Goal: Find specific page/section: Find specific page/section

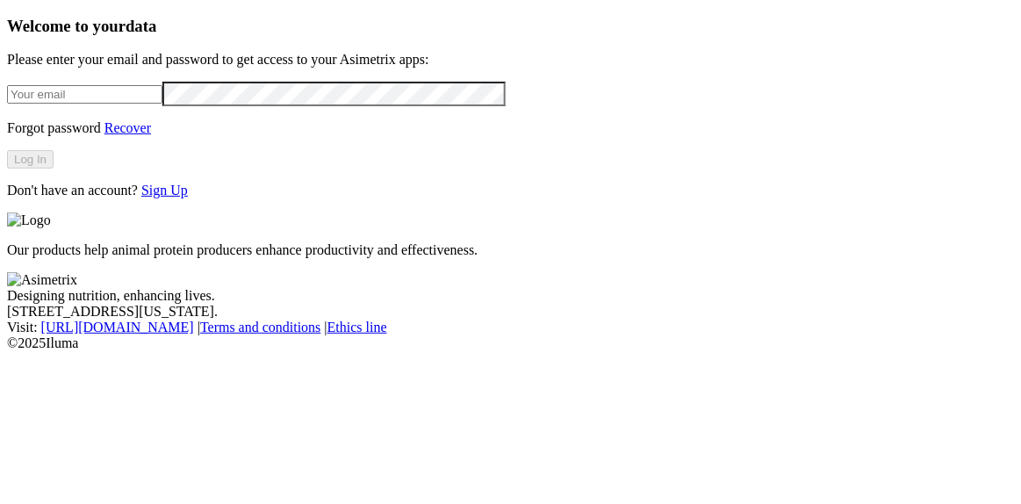
type input "[PERSON_NAME][EMAIL_ADDRESS][DOMAIN_NAME]"
click at [54, 169] on button "Log In" at bounding box center [30, 159] width 47 height 18
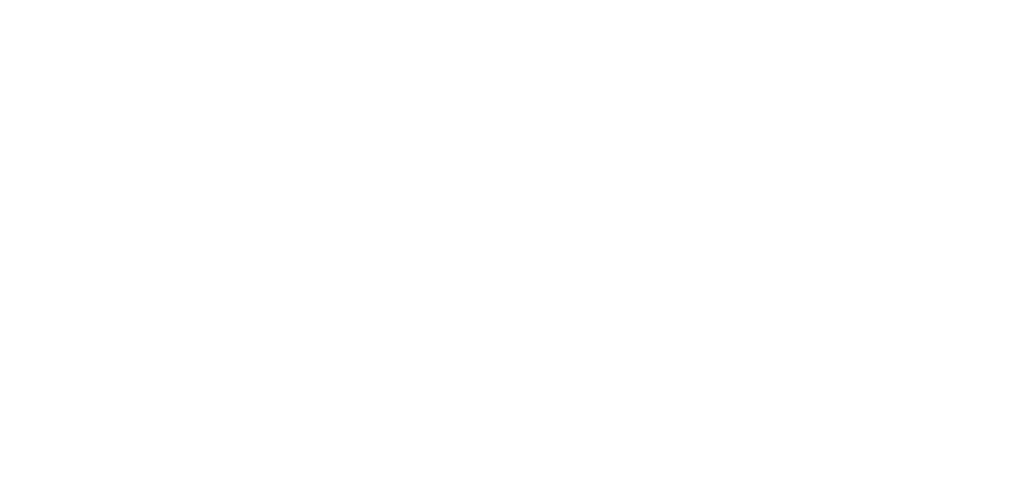
scroll to position [277, 0]
